Goal: Task Accomplishment & Management: Manage account settings

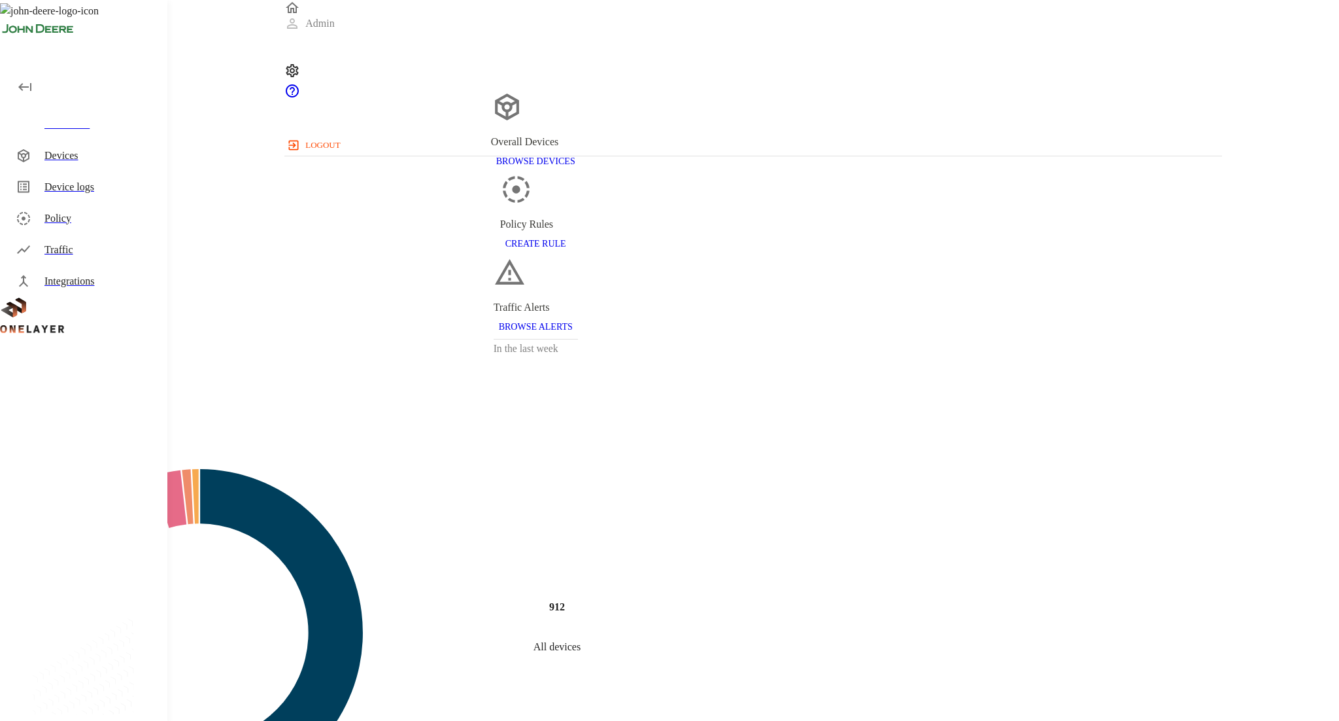
scroll to position [434, 937]
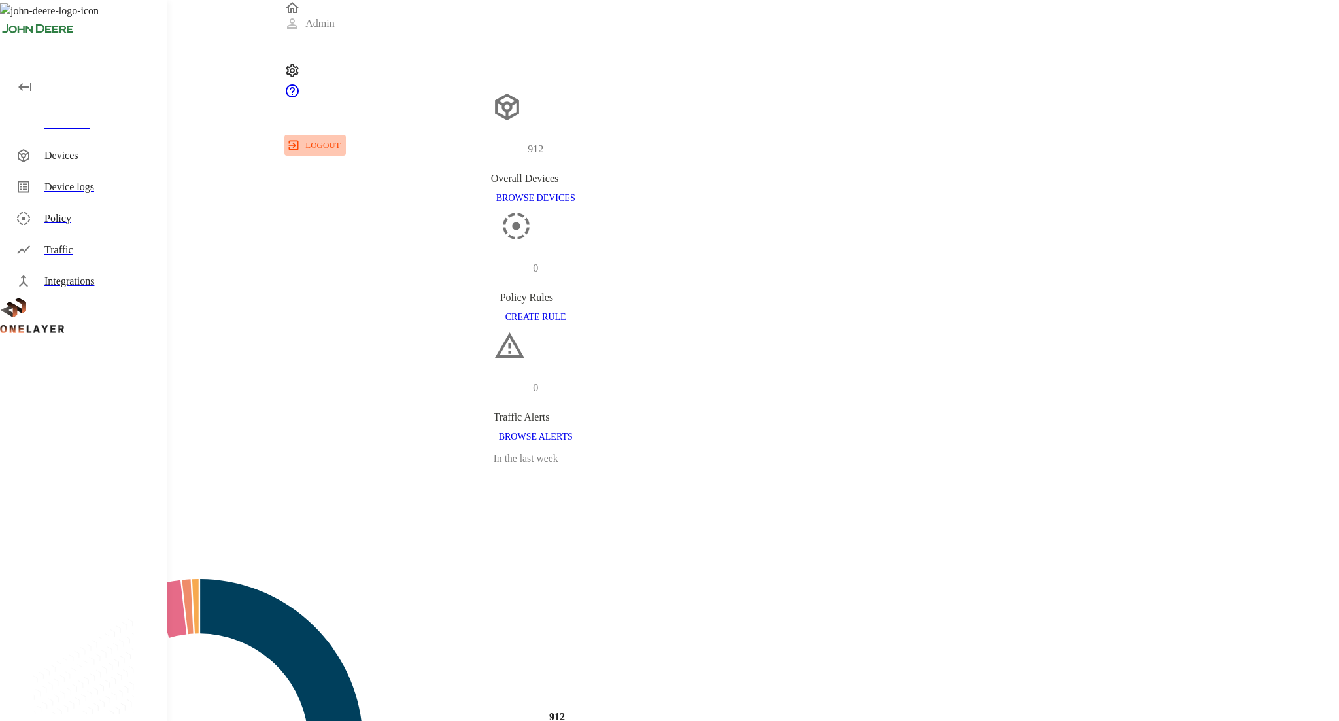
click at [345, 135] on button "logout" at bounding box center [314, 145] width 61 height 21
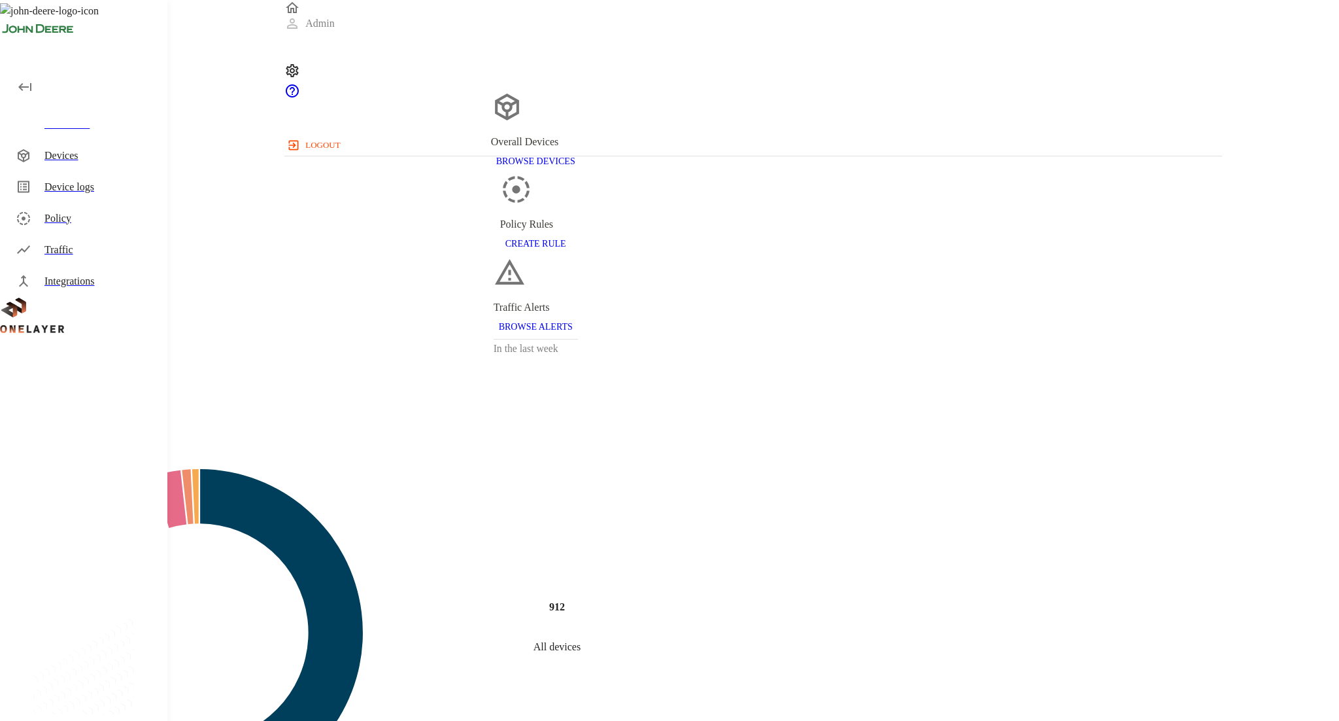
scroll to position [434, 937]
